Goal: Find specific page/section: Find specific page/section

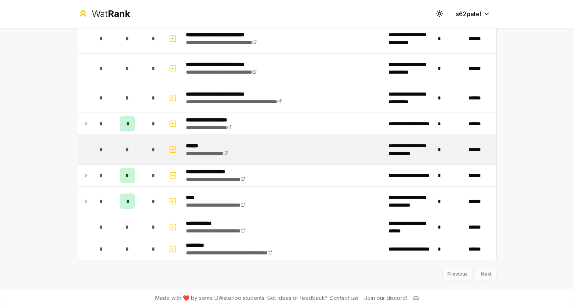
scroll to position [833, 0]
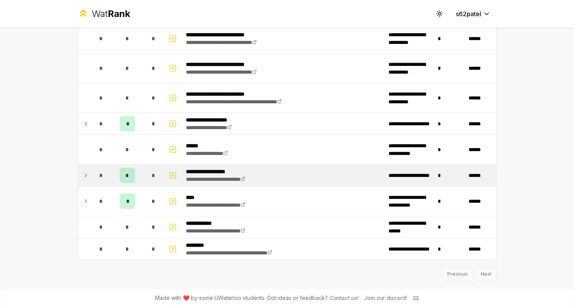
click at [95, 172] on div "*" at bounding box center [101, 175] width 15 height 15
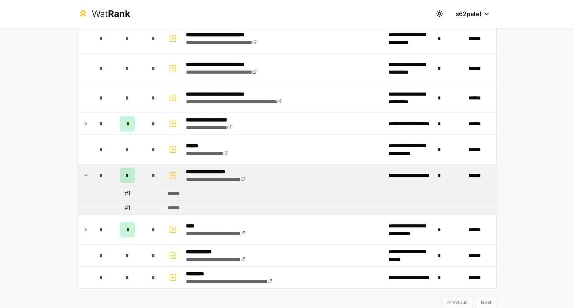
click at [96, 172] on div "*" at bounding box center [101, 175] width 15 height 15
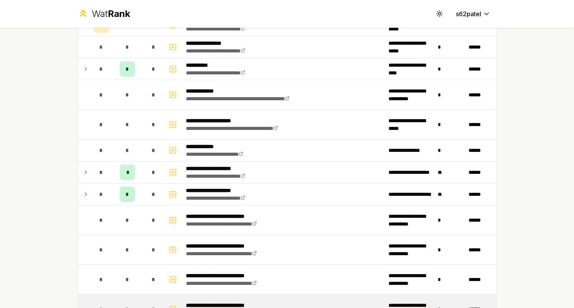
scroll to position [620, 0]
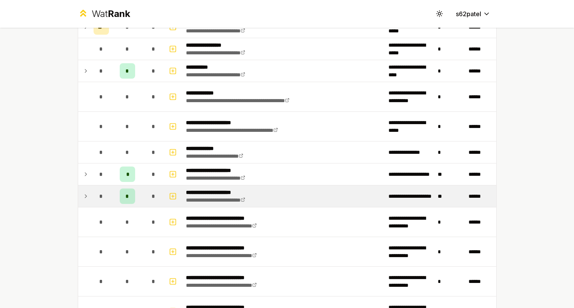
click at [95, 189] on div "*" at bounding box center [101, 195] width 15 height 15
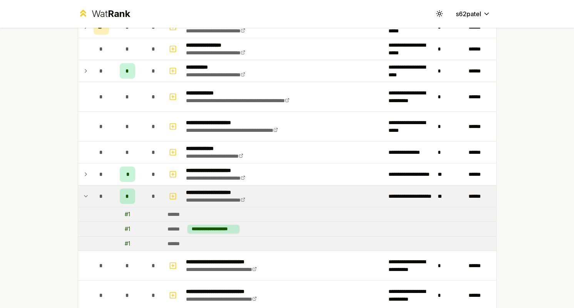
click at [96, 189] on div "*" at bounding box center [101, 195] width 15 height 15
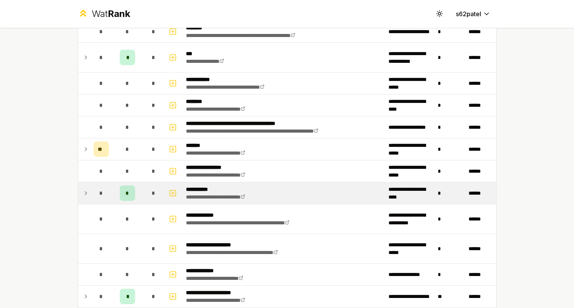
scroll to position [485, 0]
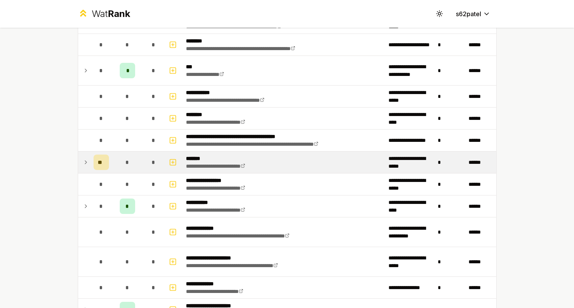
click at [114, 161] on td "*" at bounding box center [127, 162] width 31 height 22
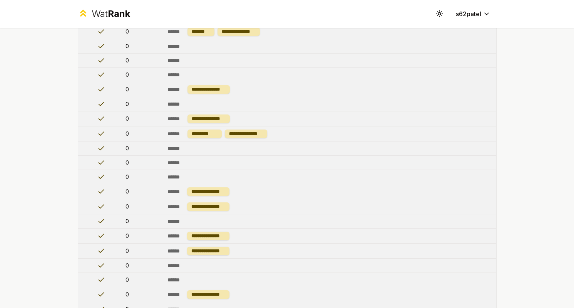
scroll to position [454, 0]
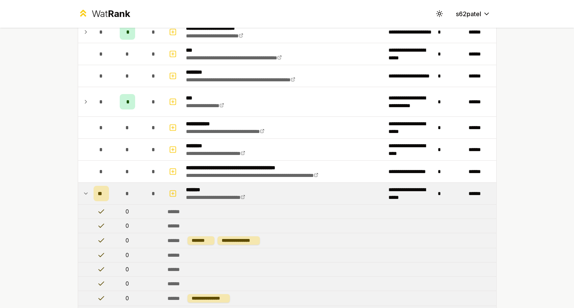
click at [84, 195] on icon at bounding box center [86, 193] width 6 height 9
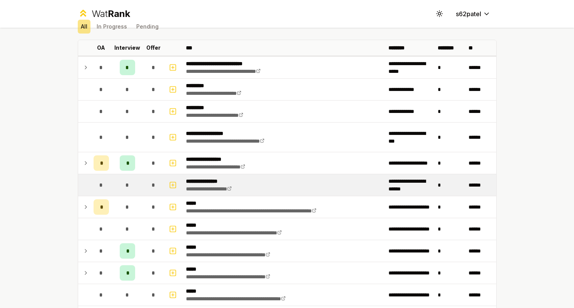
scroll to position [35, 0]
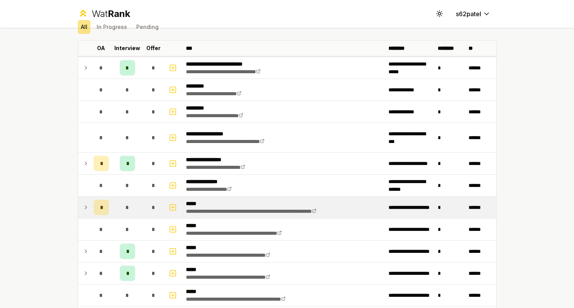
click at [101, 207] on span "*" at bounding box center [101, 207] width 2 height 8
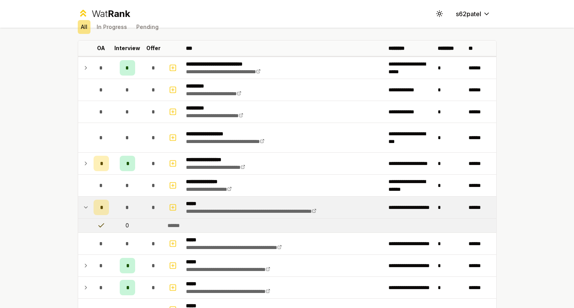
click at [102, 207] on span "*" at bounding box center [101, 207] width 2 height 8
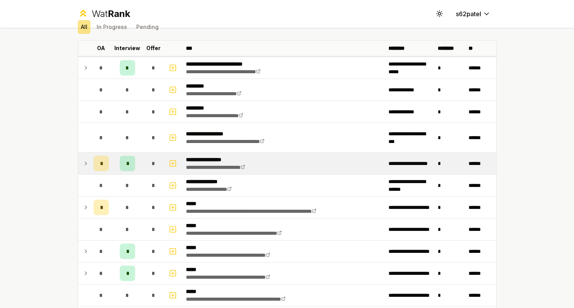
scroll to position [31, 0]
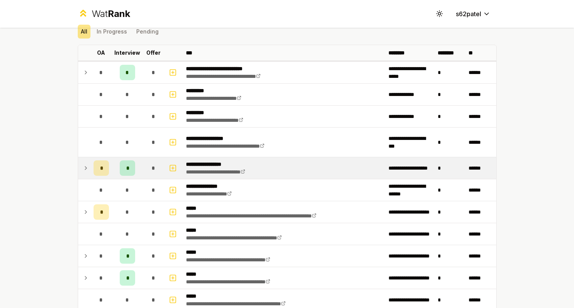
click at [102, 173] on div "*" at bounding box center [101, 167] width 15 height 15
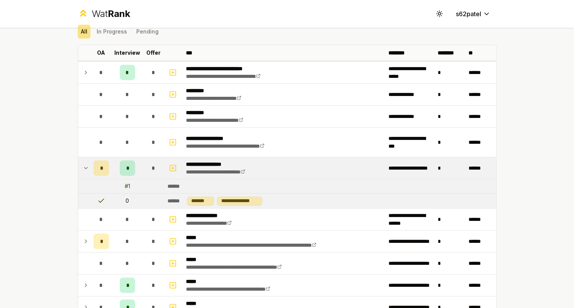
click at [102, 173] on div "*" at bounding box center [101, 167] width 15 height 15
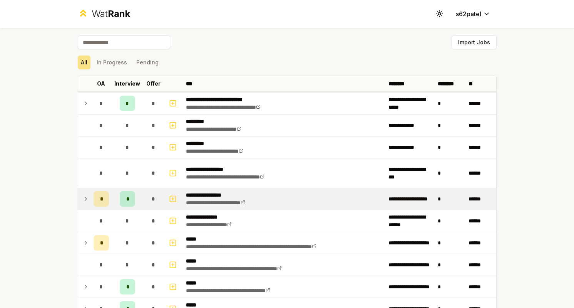
scroll to position [0, 0]
click at [103, 203] on div "*" at bounding box center [101, 198] width 15 height 15
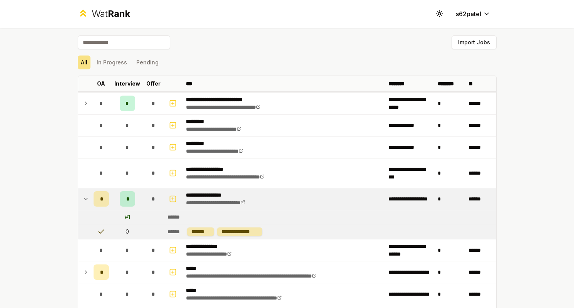
click at [103, 203] on div "*" at bounding box center [101, 198] width 15 height 15
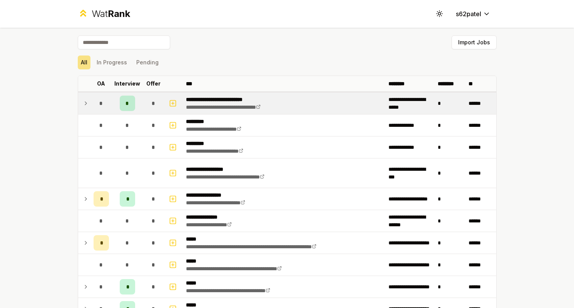
click at [124, 109] on div "*" at bounding box center [127, 103] width 15 height 15
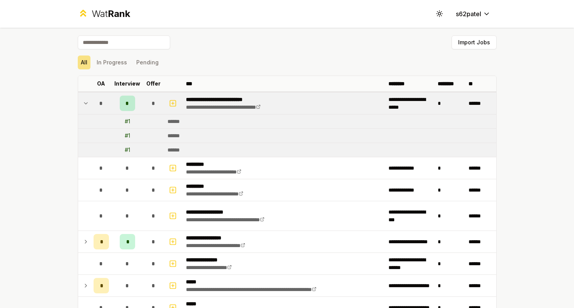
click at [125, 109] on div "*" at bounding box center [127, 103] width 15 height 15
